Goal: Transaction & Acquisition: Subscribe to service/newsletter

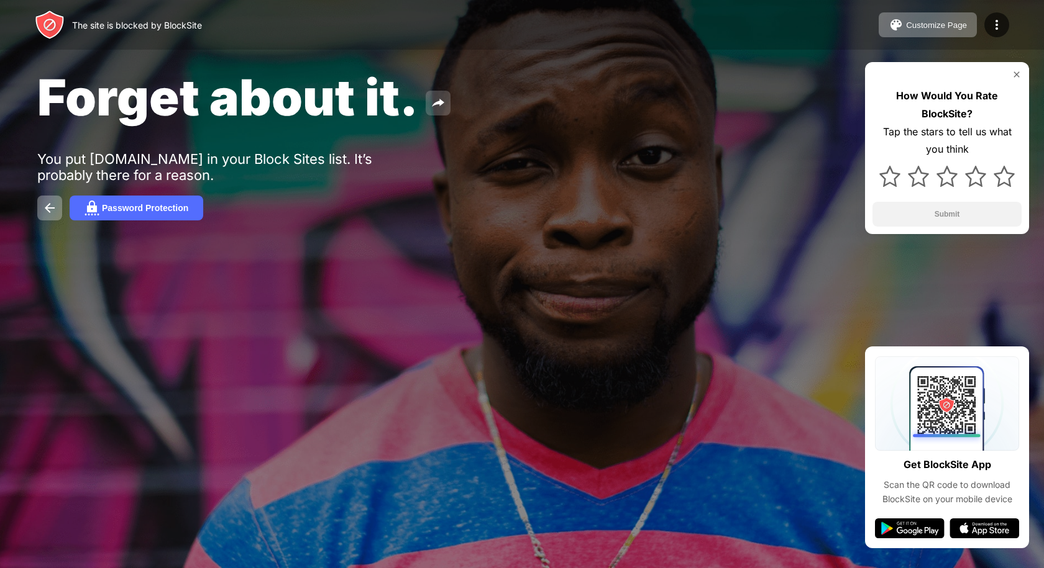
click at [446, 114] on button at bounding box center [438, 103] width 25 height 25
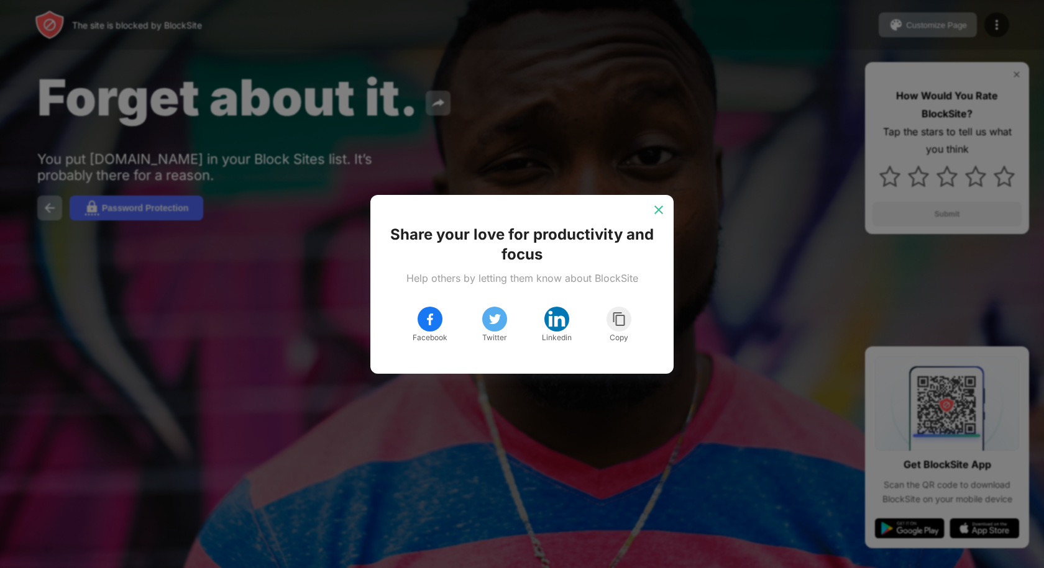
click at [663, 216] on img at bounding box center [658, 210] width 12 height 12
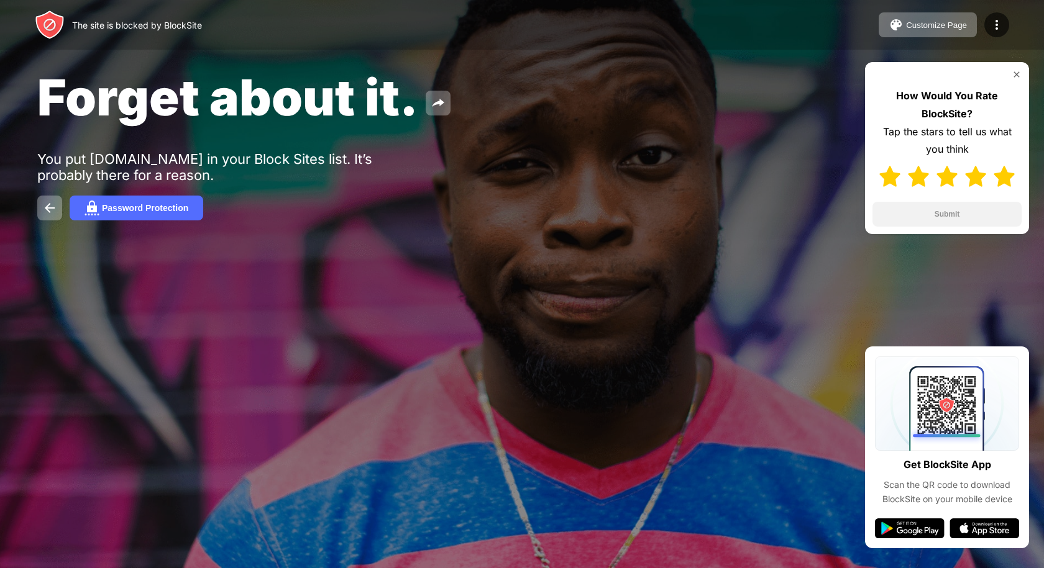
click at [1005, 163] on div at bounding box center [946, 176] width 149 height 36
click at [1005, 175] on img at bounding box center [1003, 176] width 21 height 21
click at [1019, 78] on img at bounding box center [1016, 75] width 10 height 10
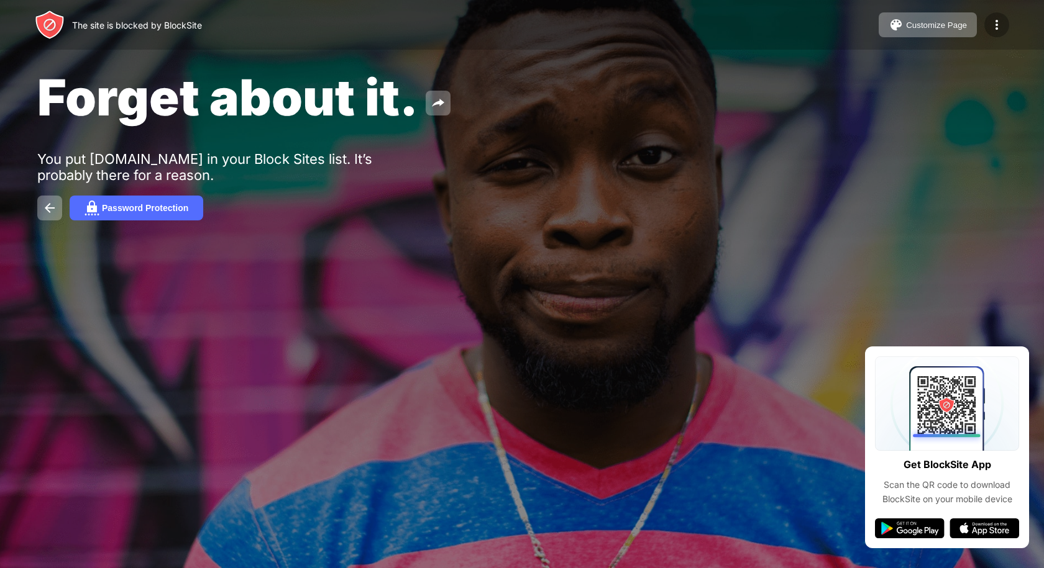
click at [1000, 20] on img at bounding box center [996, 24] width 15 height 15
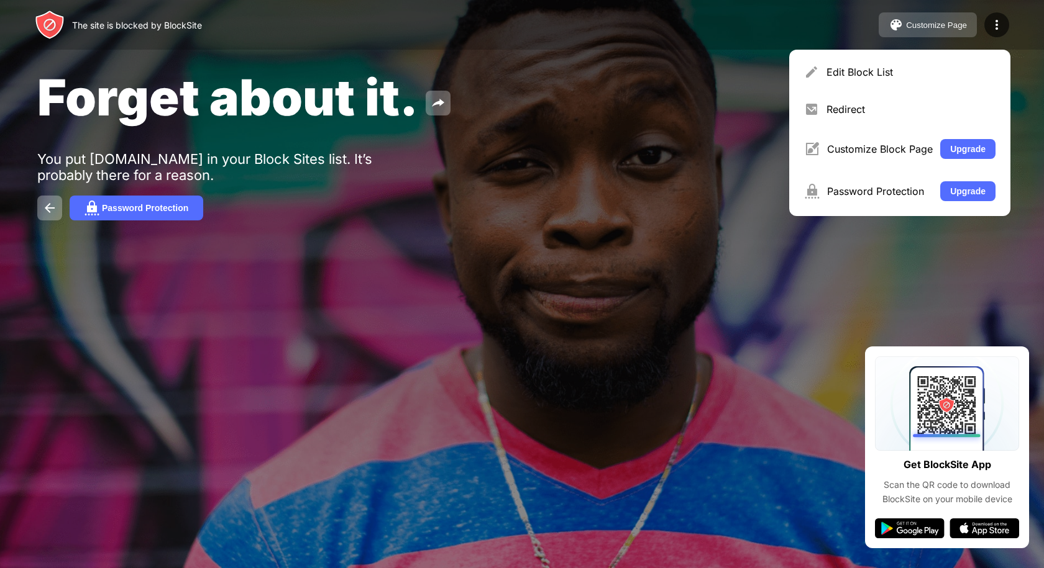
click at [947, 33] on button "Customize Page" at bounding box center [927, 24] width 98 height 25
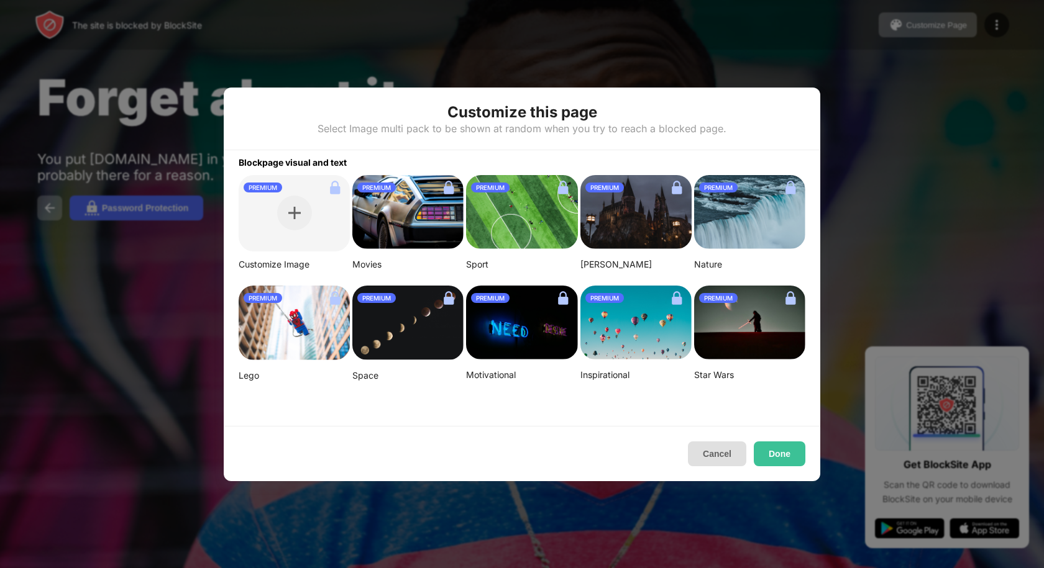
click at [711, 454] on button "Cancel" at bounding box center [717, 454] width 58 height 25
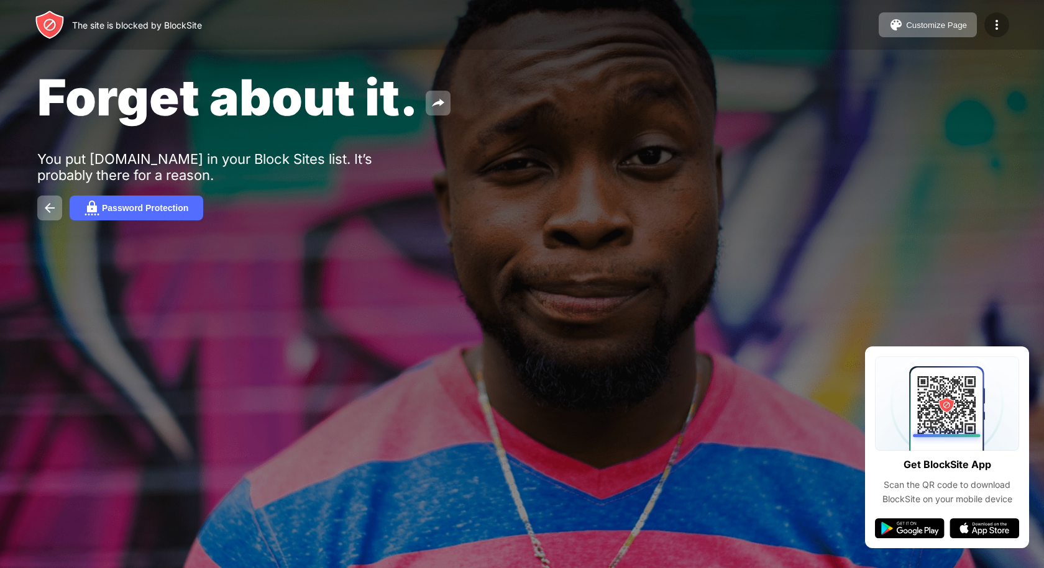
click at [998, 27] on img at bounding box center [996, 24] width 15 height 15
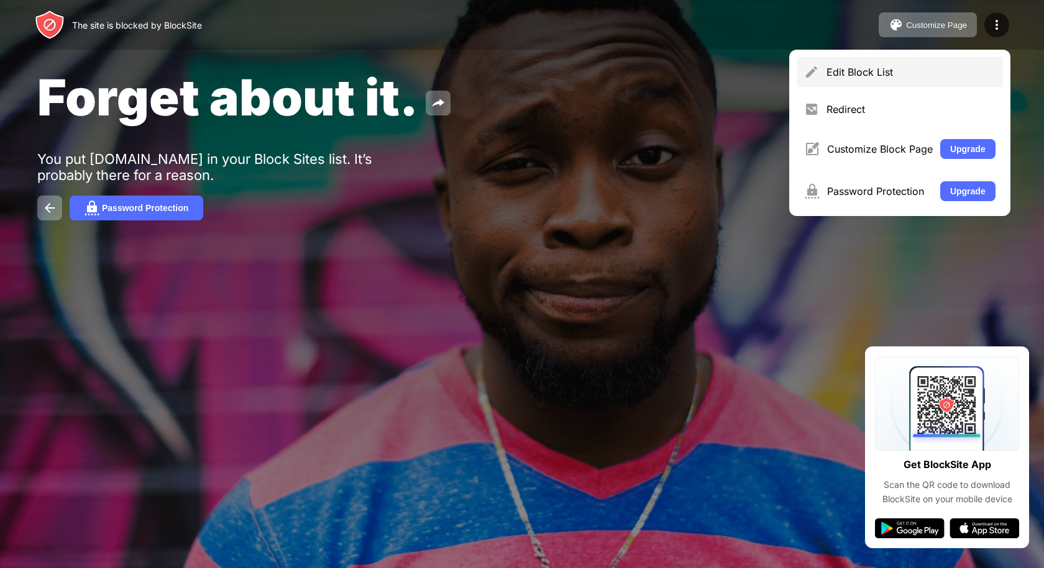
click at [825, 72] on div "Edit Block List" at bounding box center [899, 72] width 206 height 30
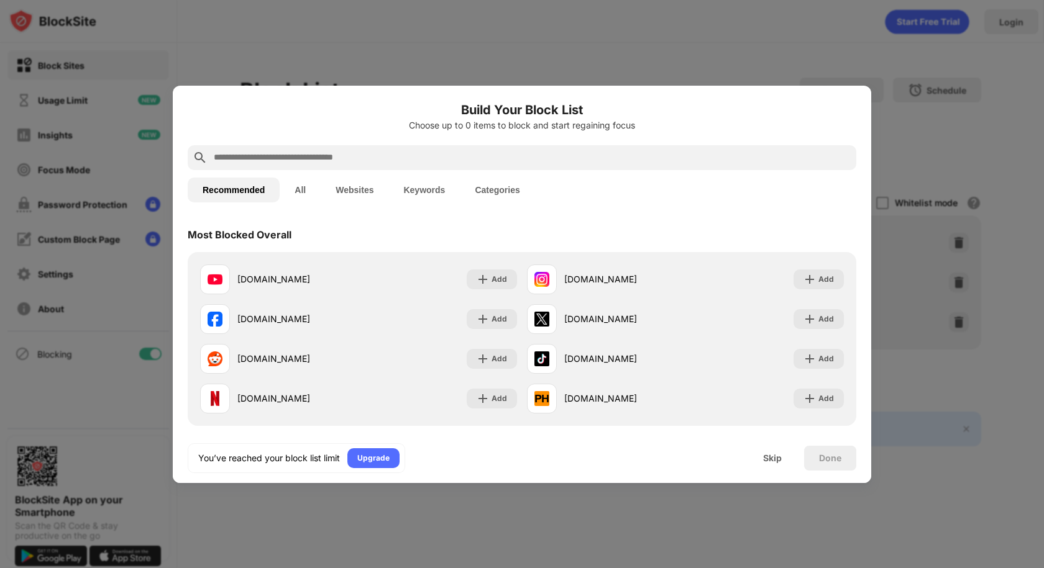
click at [1000, 209] on div at bounding box center [522, 284] width 1044 height 568
click at [752, 452] on div "Skip" at bounding box center [772, 458] width 48 height 25
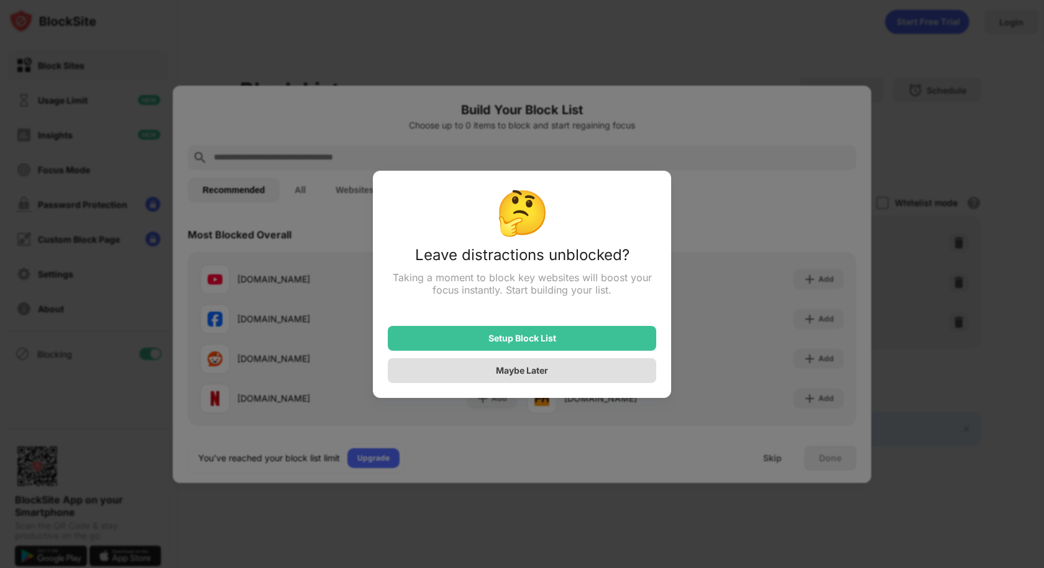
click at [498, 373] on div "Maybe Later" at bounding box center [522, 370] width 52 height 11
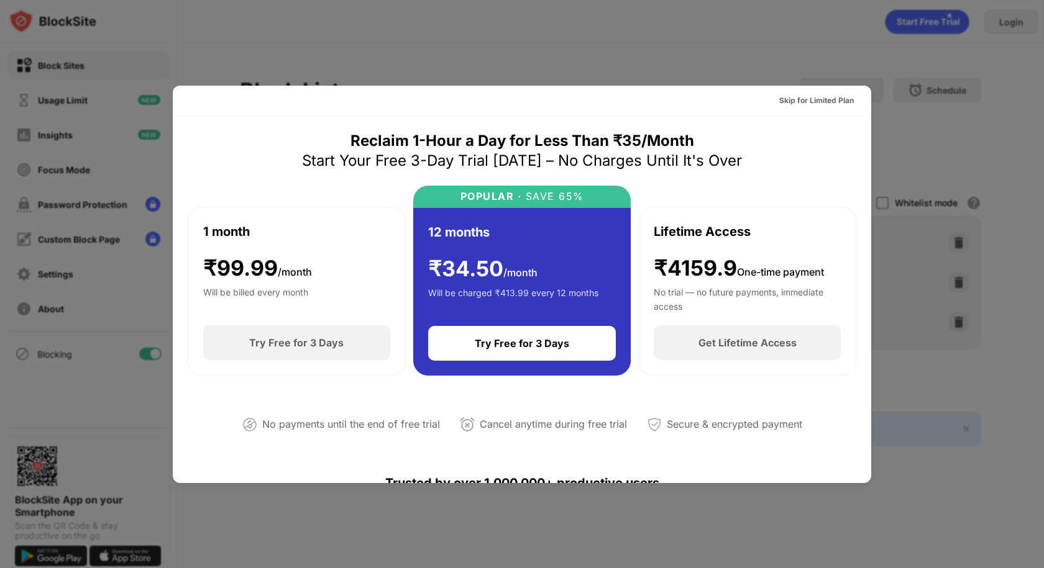
click at [915, 75] on div at bounding box center [522, 284] width 1044 height 568
click at [944, 125] on div at bounding box center [522, 284] width 1044 height 568
click at [785, 101] on div "Skip for Limited Plan" at bounding box center [816, 100] width 75 height 12
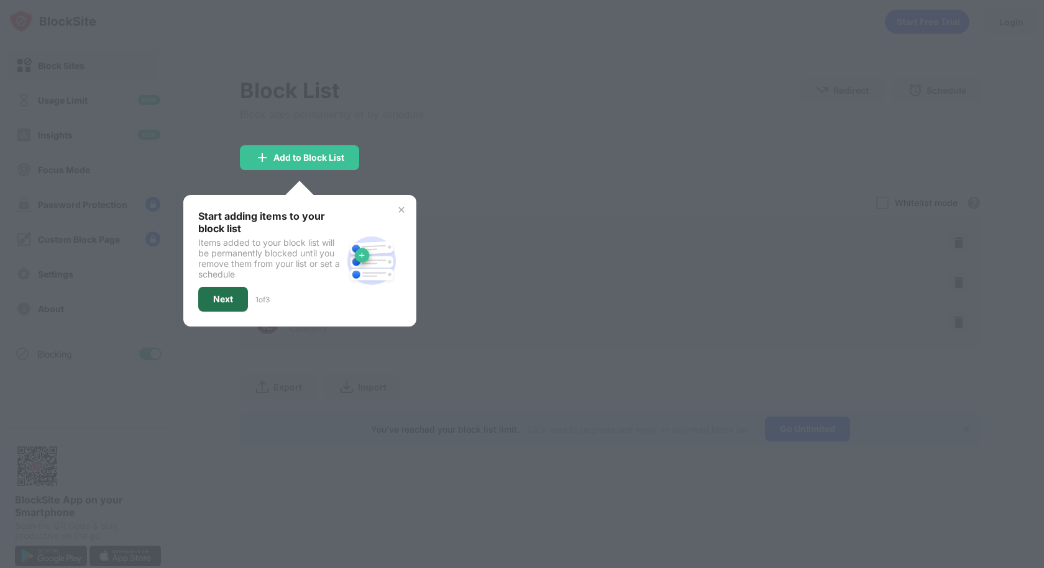
click at [224, 290] on div "Next" at bounding box center [223, 299] width 50 height 25
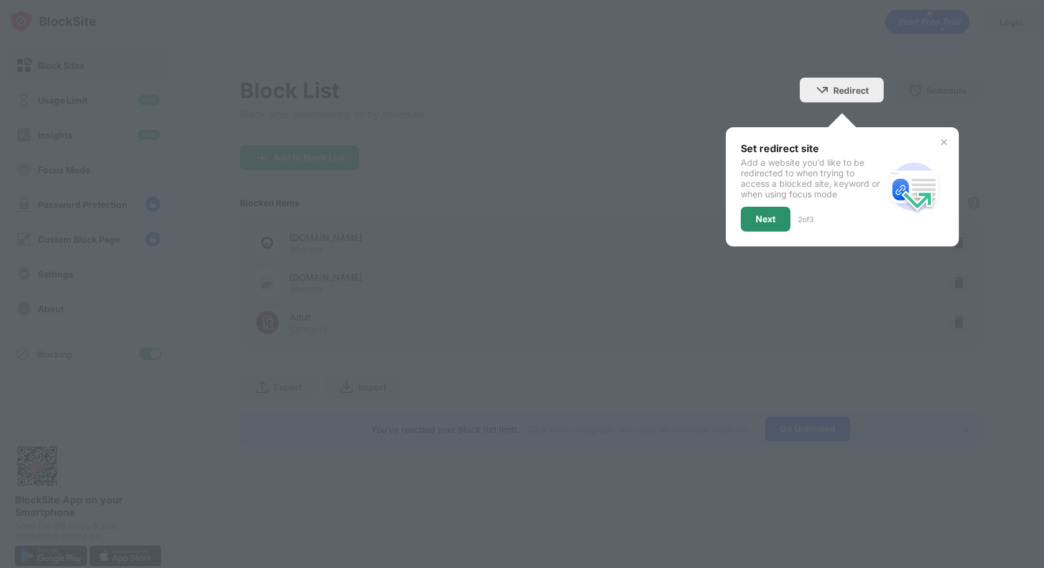
click at [769, 230] on div "Next" at bounding box center [766, 219] width 50 height 25
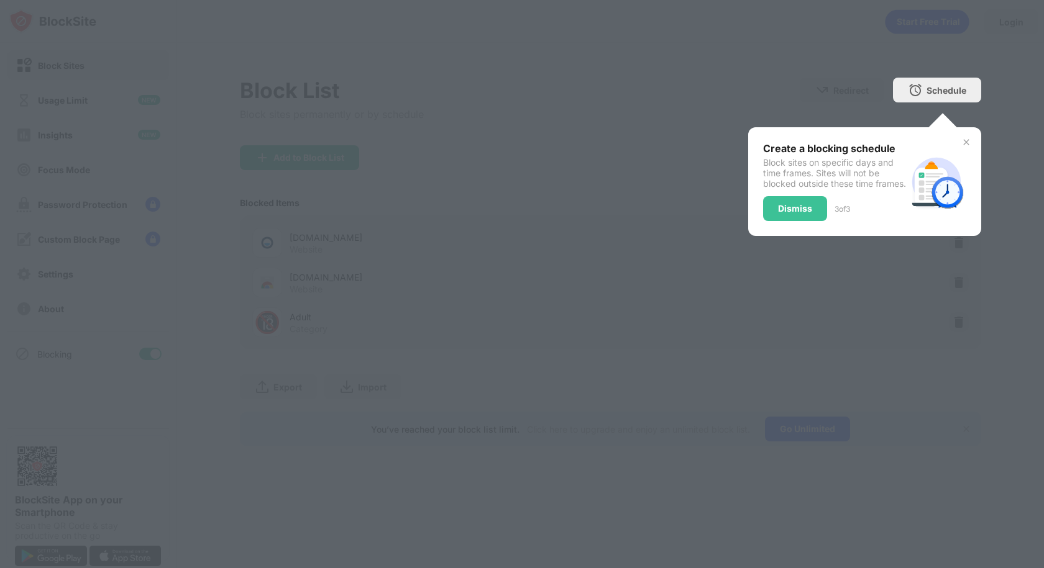
click at [770, 221] on div "Dismiss" at bounding box center [795, 208] width 64 height 25
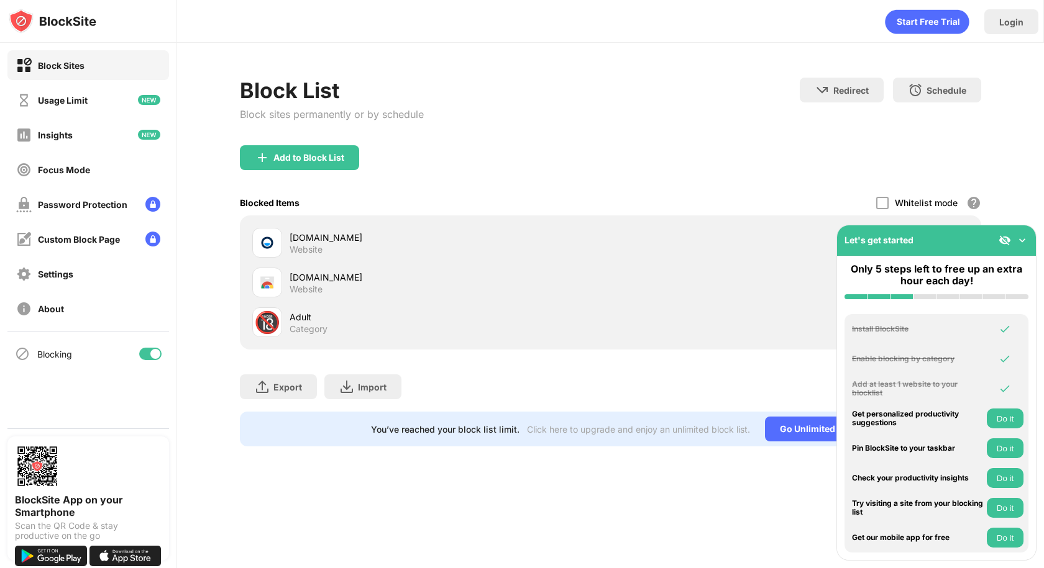
click at [1003, 242] on img at bounding box center [1004, 240] width 12 height 12
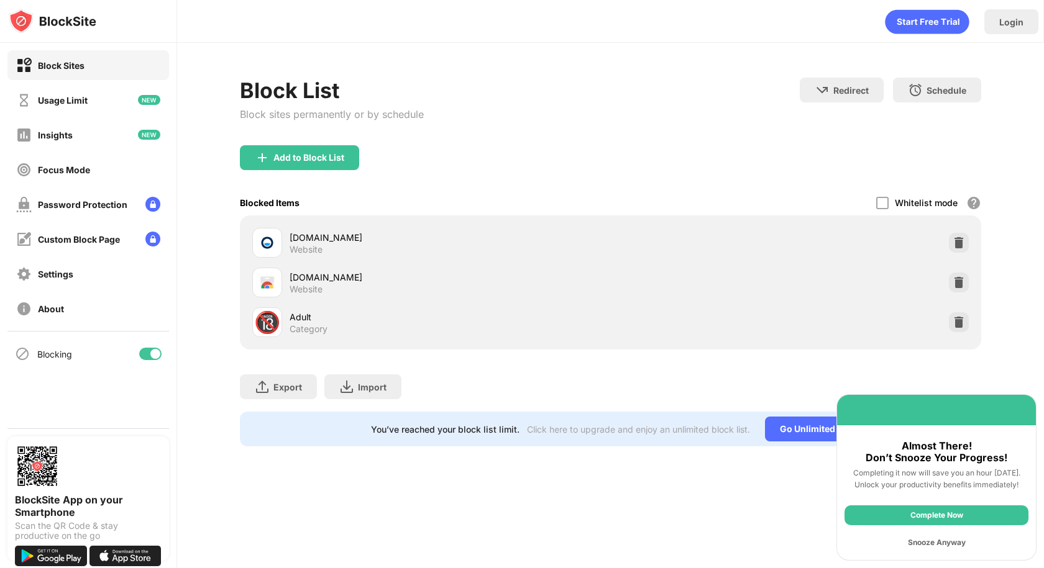
click at [950, 543] on div "Snooze Anyway" at bounding box center [936, 543] width 184 height 20
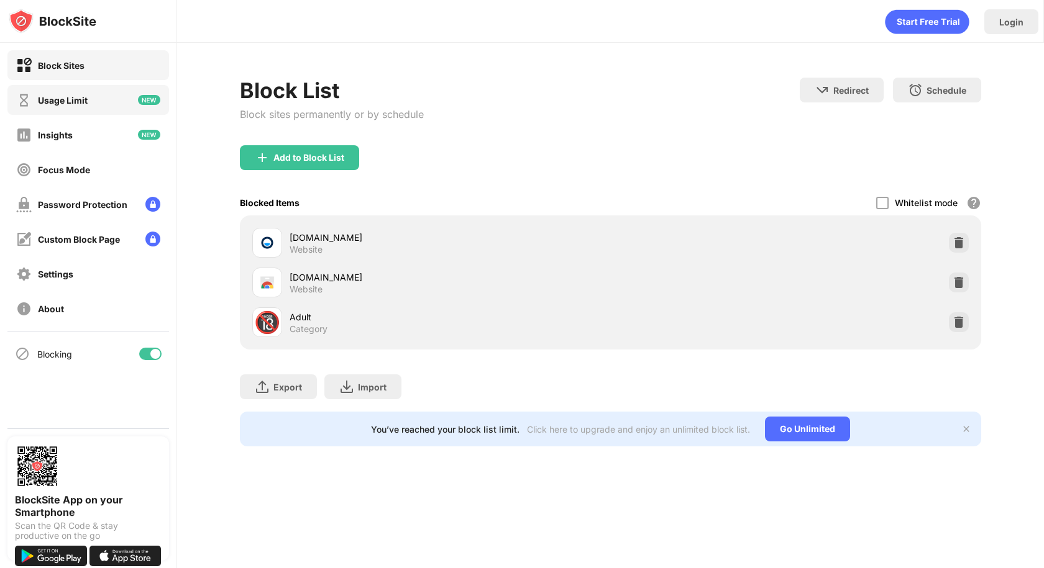
click at [101, 106] on div "Usage Limit" at bounding box center [88, 100] width 162 height 30
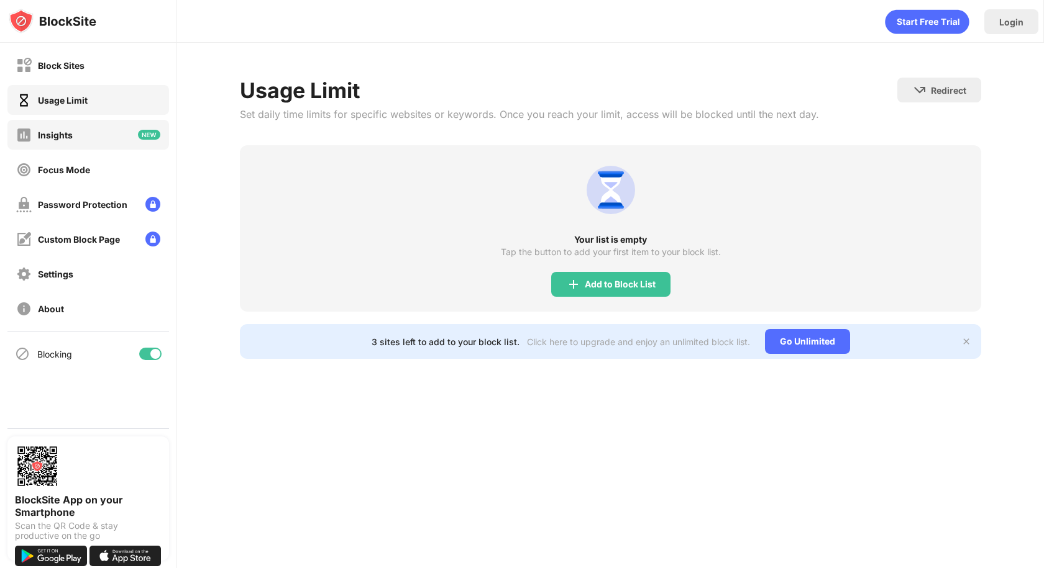
click at [101, 137] on div "Insights" at bounding box center [88, 135] width 162 height 30
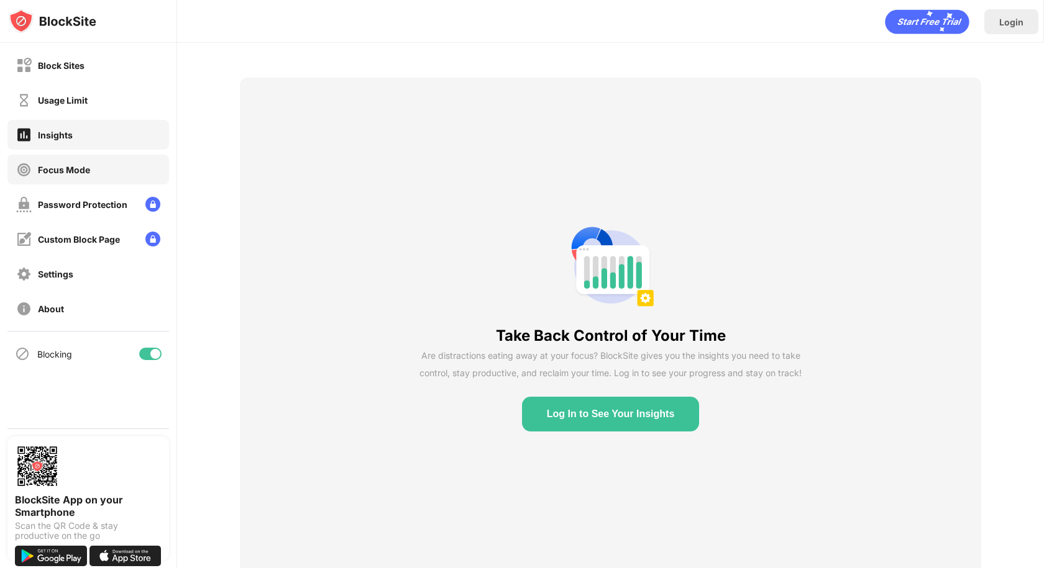
click at [86, 184] on div "Focus Mode" at bounding box center [88, 170] width 162 height 30
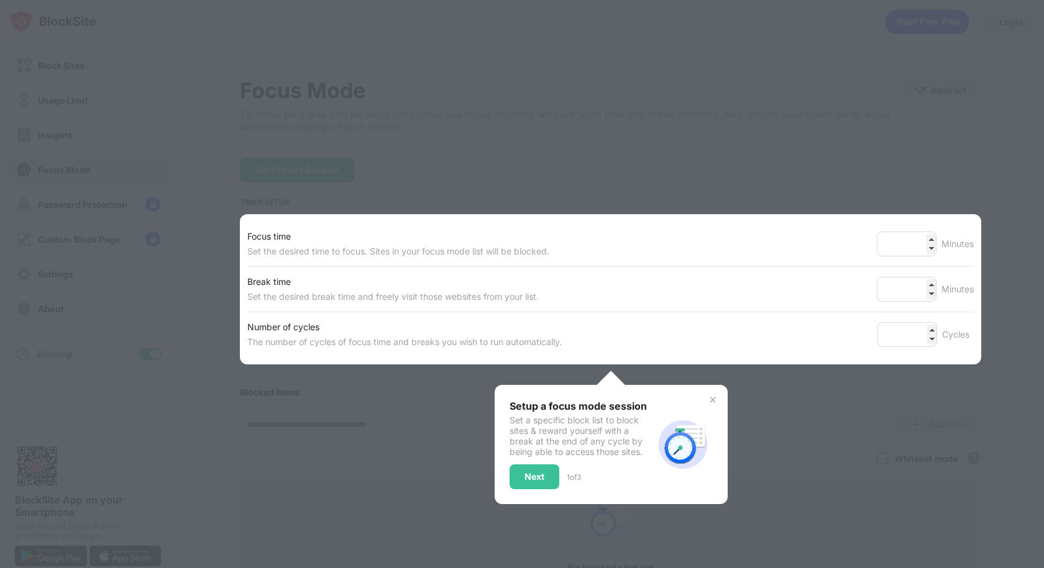
click at [301, 178] on div at bounding box center [522, 284] width 1044 height 568
click at [547, 485] on div "Next" at bounding box center [534, 477] width 50 height 25
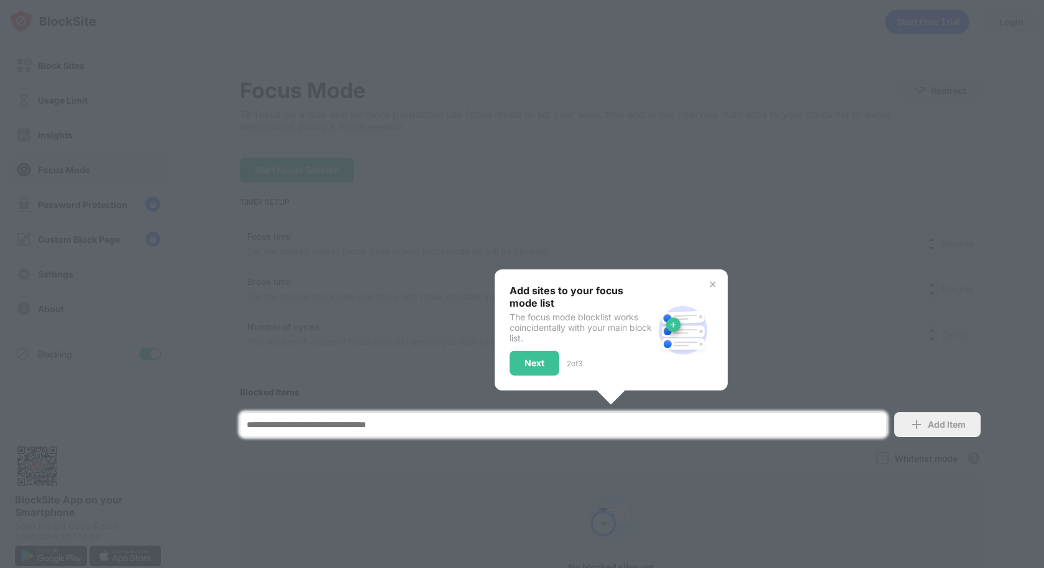
scroll to position [138, 0]
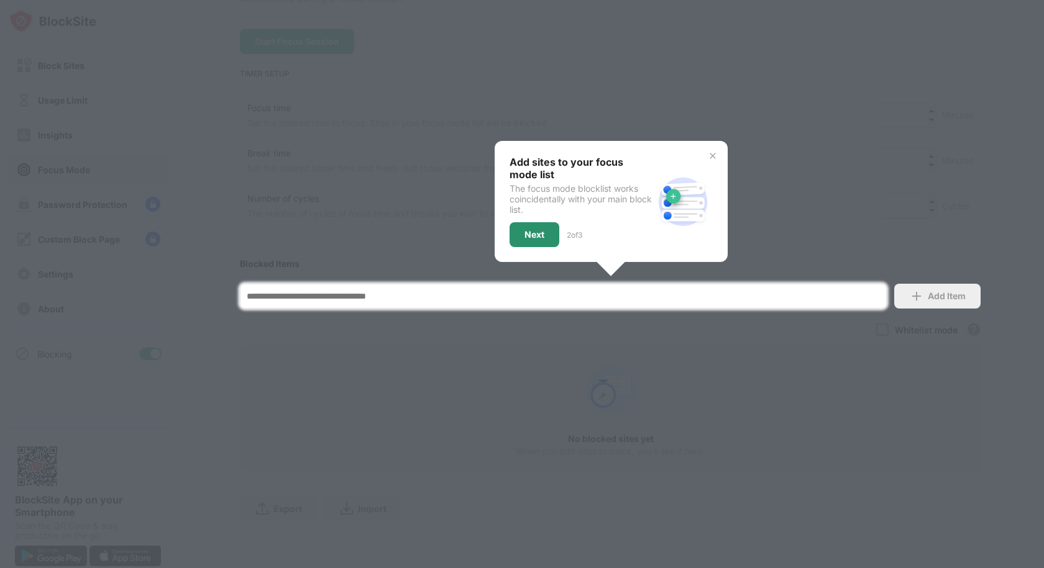
click at [521, 231] on div "Next" at bounding box center [534, 234] width 50 height 25
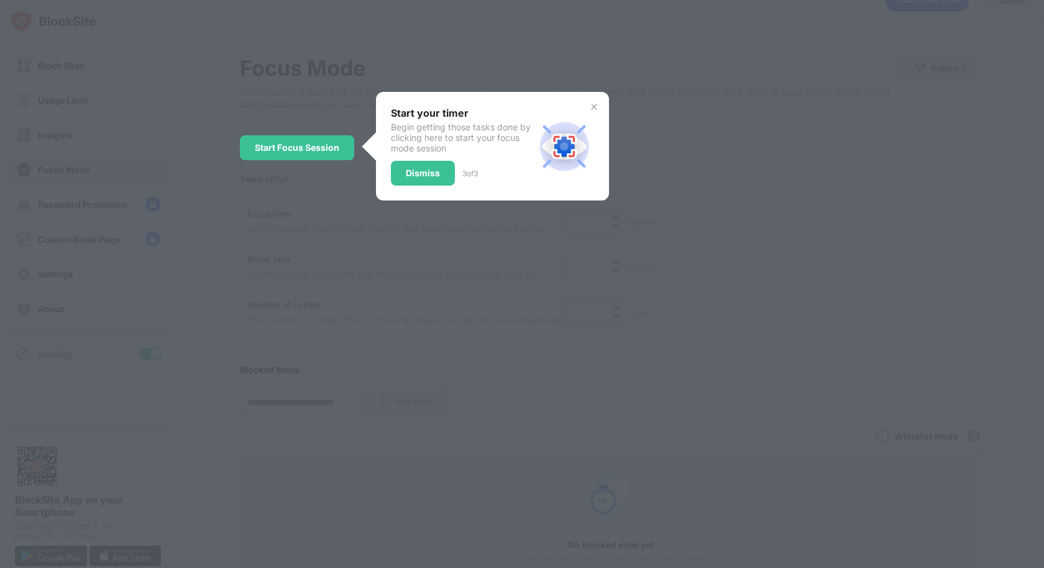
scroll to position [0, 0]
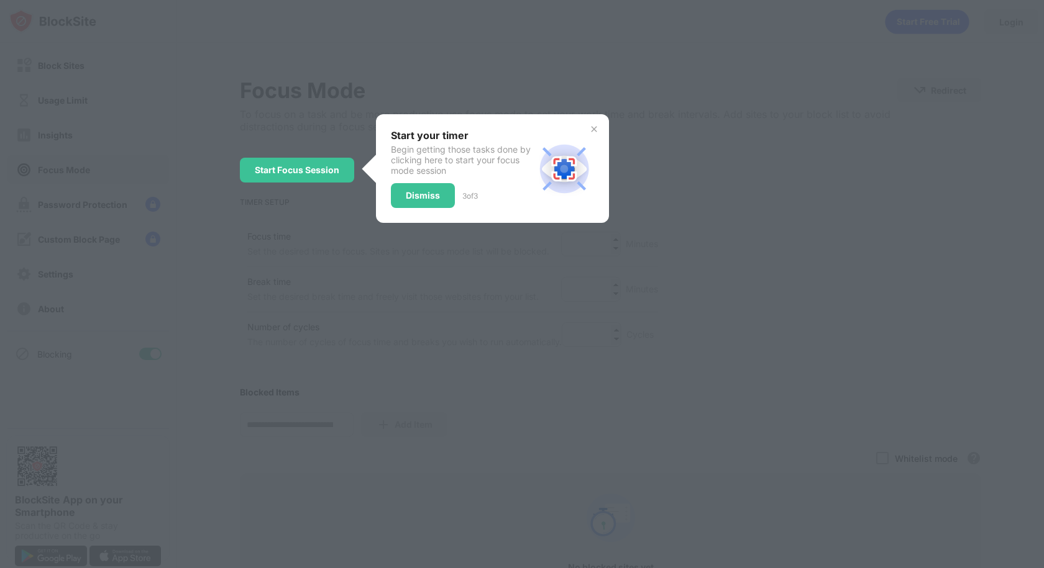
click at [434, 214] on div "Start your timer Begin getting those tasks done by clicking here to start your …" at bounding box center [492, 168] width 233 height 109
click at [444, 203] on div "Dismiss" at bounding box center [423, 195] width 64 height 25
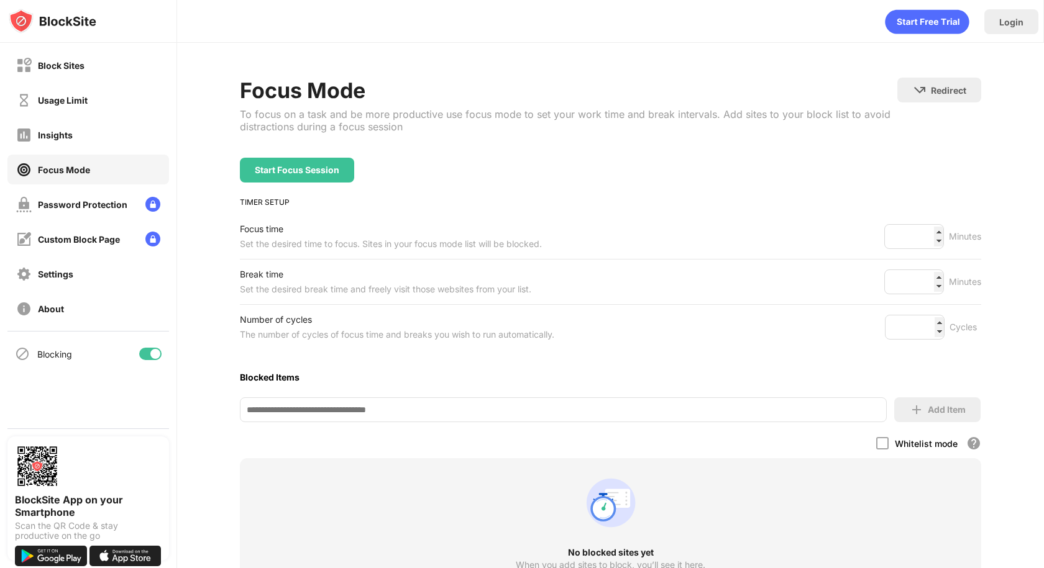
click at [111, 173] on div "Focus Mode" at bounding box center [88, 170] width 162 height 30
click at [94, 207] on div "Password Protection" at bounding box center [82, 204] width 89 height 11
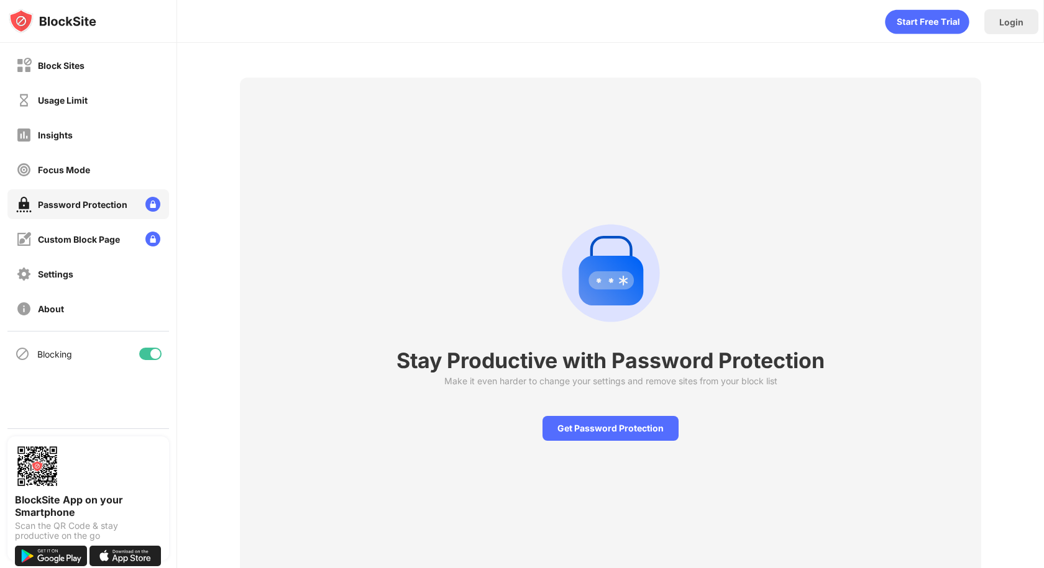
click at [124, 255] on div "Block Sites Usage Limit Insights Focus Mode Password Protection Custom Block Pa…" at bounding box center [88, 187] width 176 height 288
click at [125, 239] on div "Custom Block Page" at bounding box center [88, 239] width 162 height 30
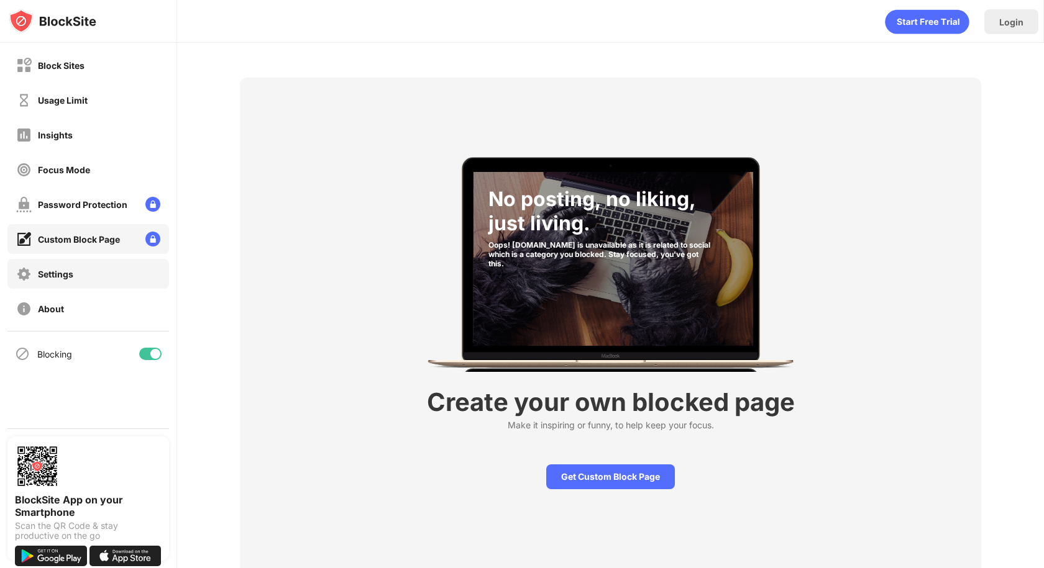
click at [102, 263] on div "Settings" at bounding box center [88, 274] width 162 height 30
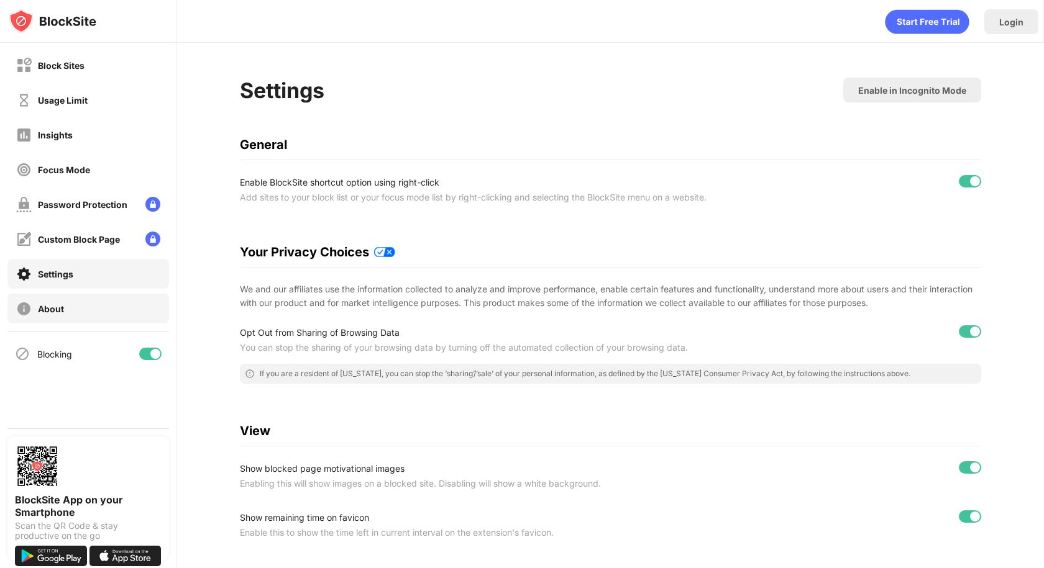
click at [103, 319] on div "About" at bounding box center [88, 309] width 162 height 30
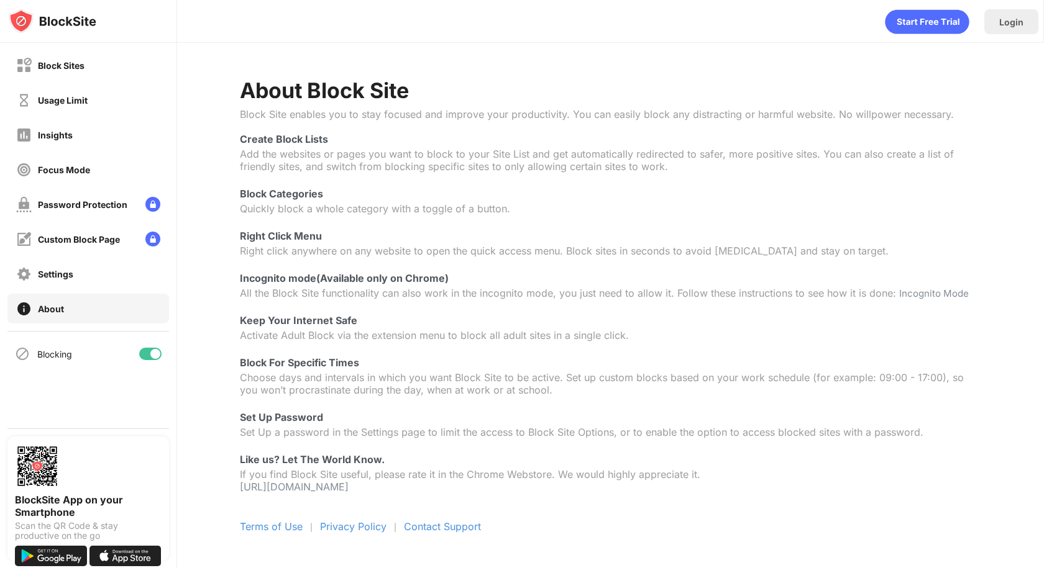
click at [317, 242] on div "Right Click Menu" at bounding box center [610, 236] width 741 height 12
click at [270, 150] on div "Add the websites or pages you want to block to your Site List and get automatic…" at bounding box center [610, 160] width 741 height 25
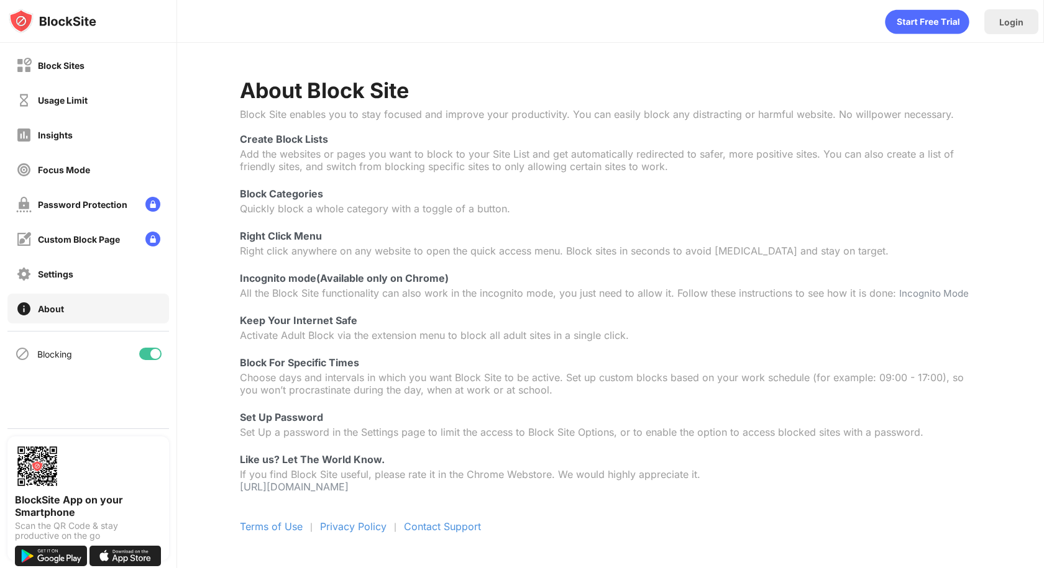
click at [270, 150] on div "Add the websites or pages you want to block to your Site List and get automatic…" at bounding box center [610, 160] width 741 height 25
click at [918, 22] on icon "animation" at bounding box center [927, 22] width 84 height 24
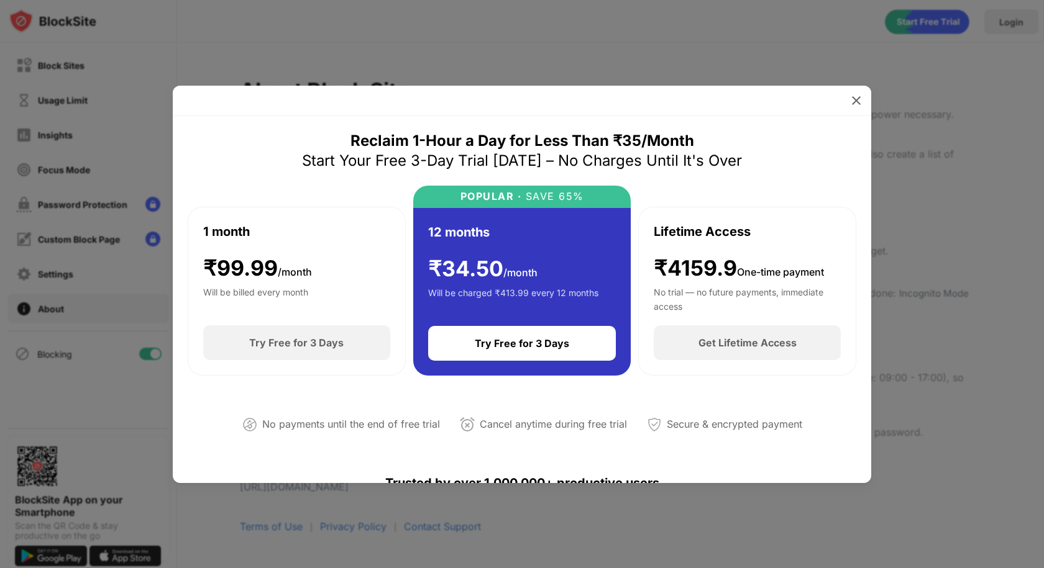
click at [663, 263] on div "₹4159.9 One-time payment" at bounding box center [739, 268] width 170 height 25
click at [901, 77] on div at bounding box center [522, 284] width 1044 height 568
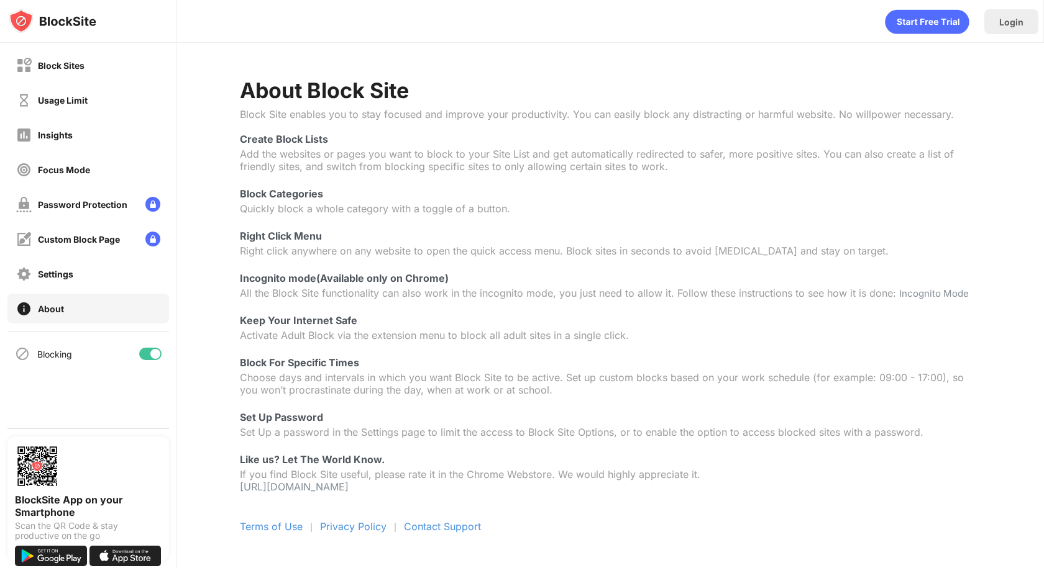
click at [889, 27] on icon "animation" at bounding box center [927, 22] width 84 height 24
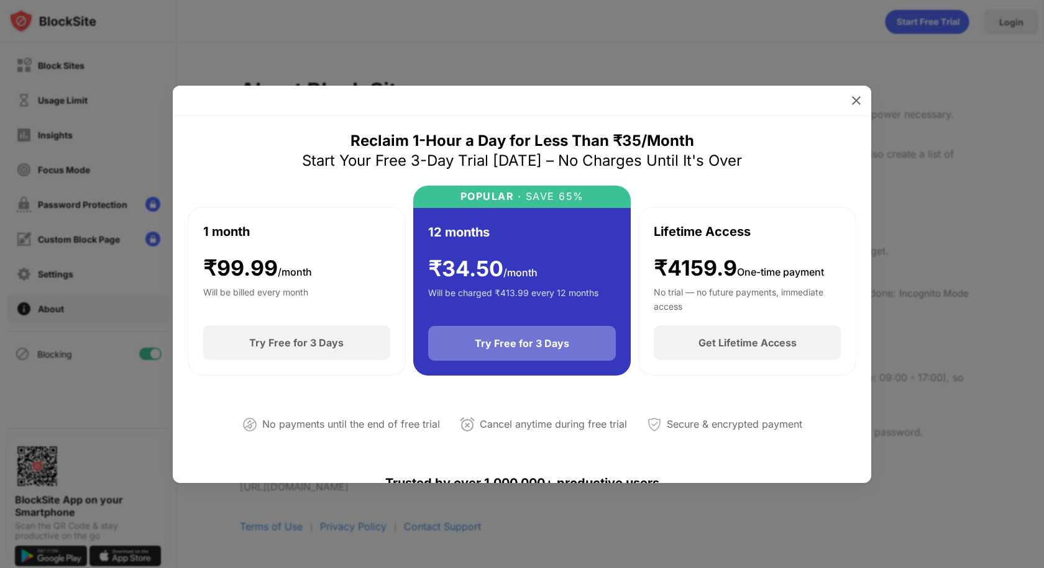
click at [511, 344] on div "Try Free for 3 Days" at bounding box center [522, 343] width 94 height 12
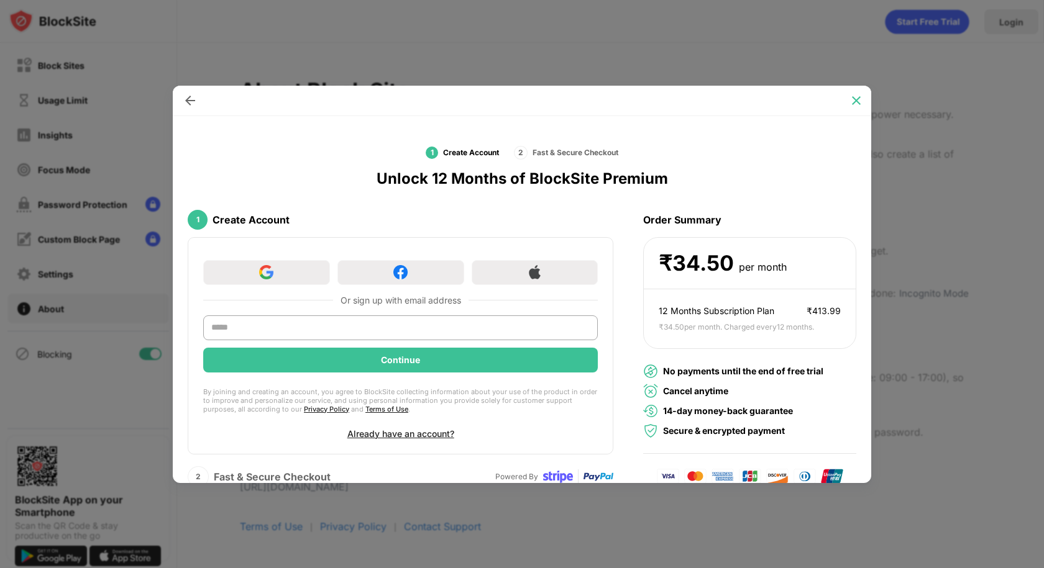
click at [857, 96] on img at bounding box center [856, 100] width 12 height 12
